Goal: Information Seeking & Learning: Learn about a topic

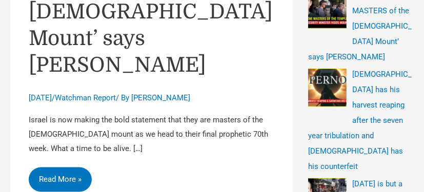
scroll to position [382, 0]
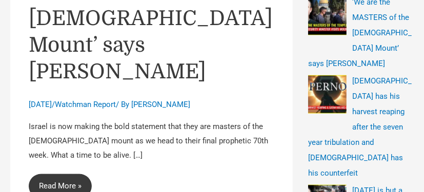
click at [54, 174] on link "‘We are the MASTERS of the Temple Mount’ says Ben-Gvir Read More »" at bounding box center [60, 186] width 63 height 25
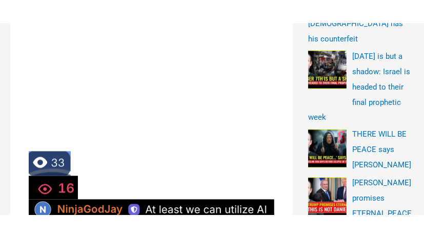
scroll to position [532, 0]
